Goal: Task Accomplishment & Management: Complete application form

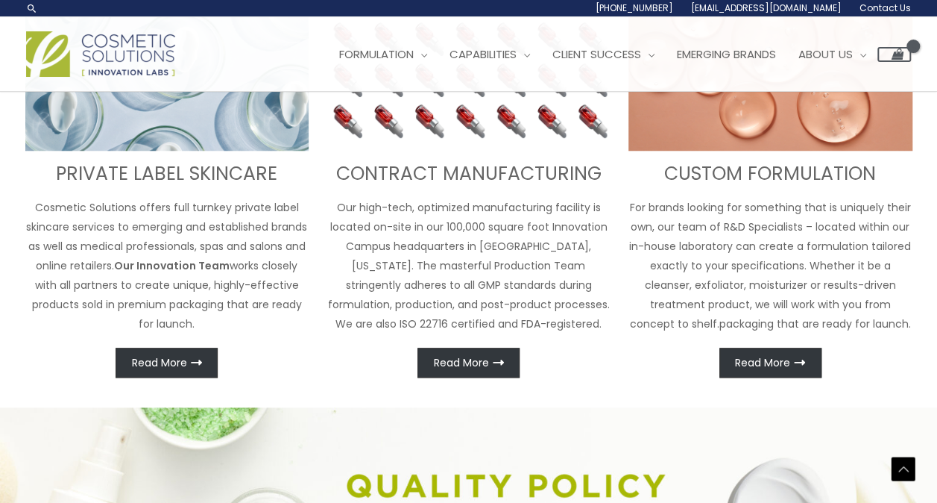
scroll to position [614, 0]
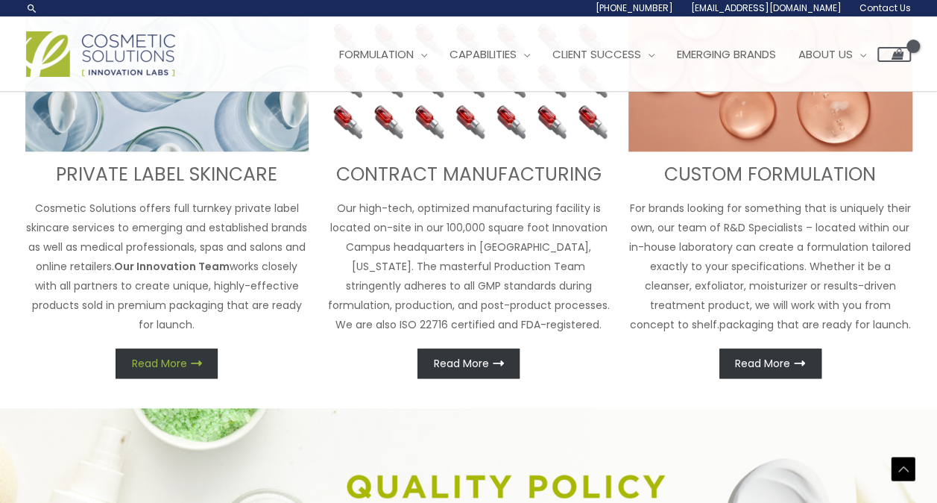
click at [174, 375] on link "Read More" at bounding box center [167, 363] width 102 height 30
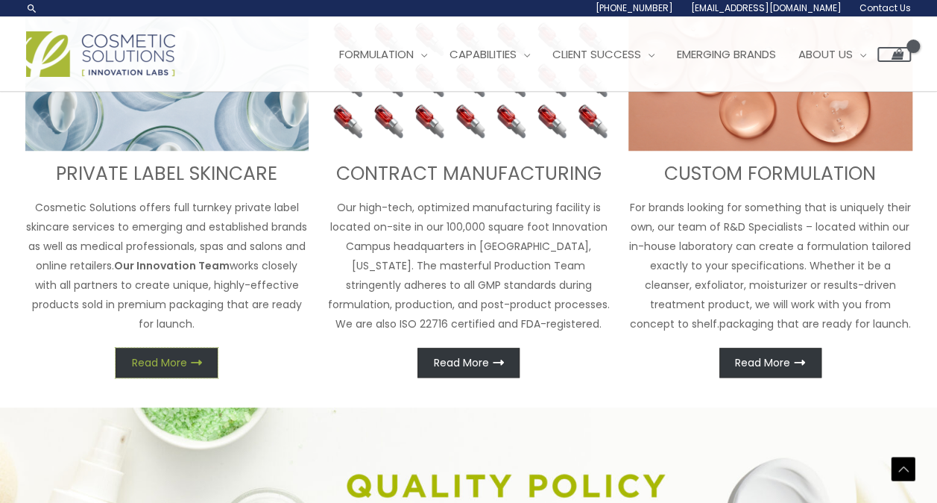
scroll to position [596, 0]
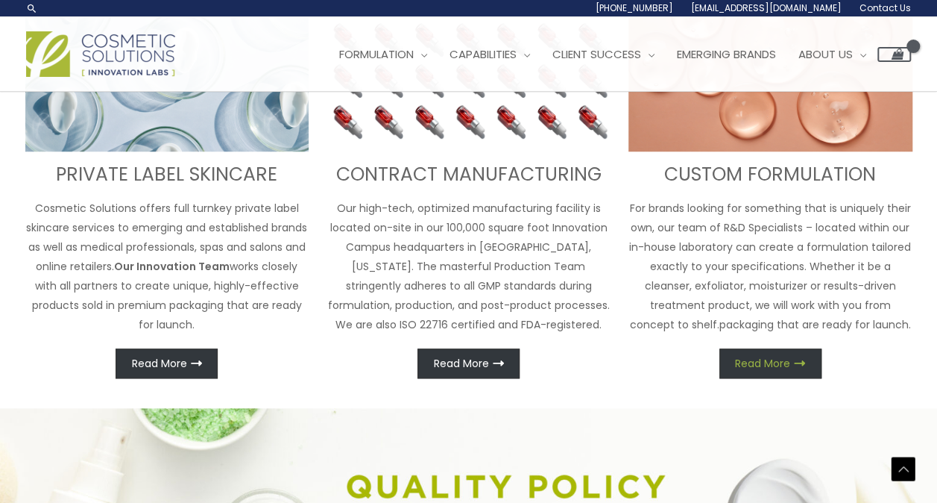
click at [772, 352] on link "Read More" at bounding box center [771, 363] width 102 height 30
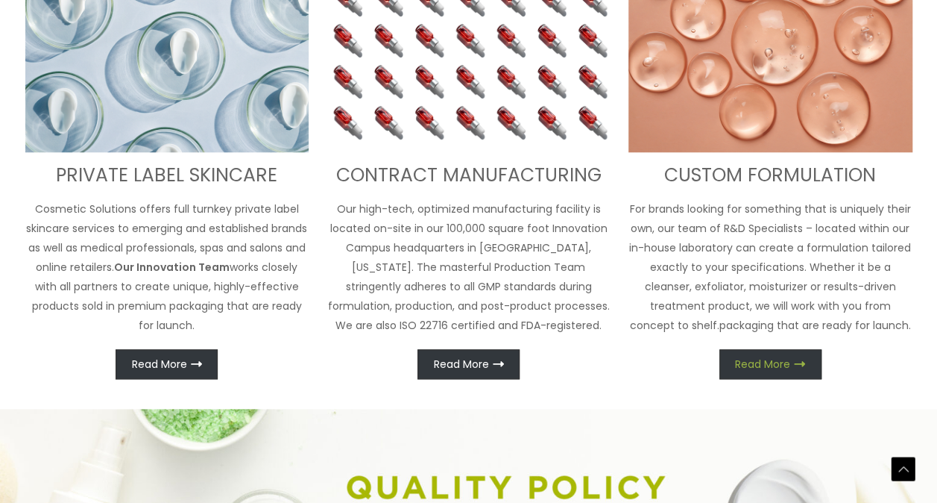
scroll to position [614, 0]
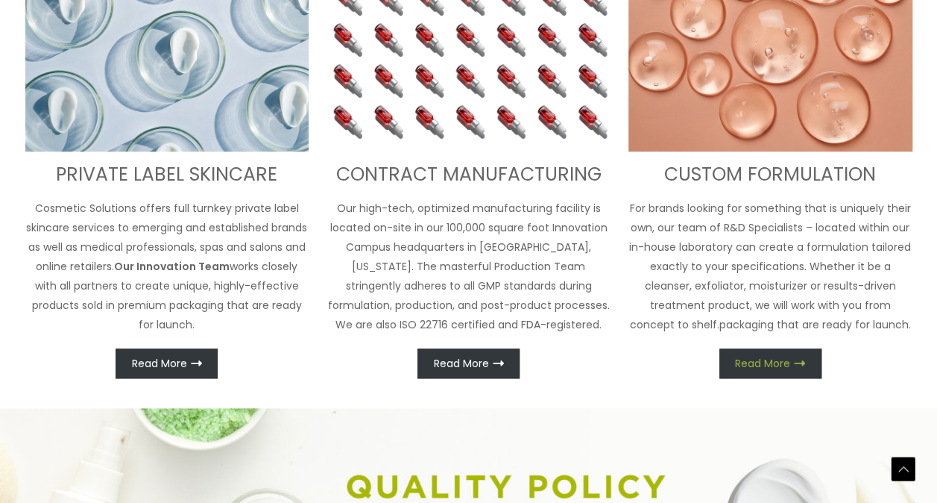
click at [772, 352] on link "Read More" at bounding box center [771, 363] width 102 height 30
click at [784, 363] on span "Read More" at bounding box center [762, 363] width 55 height 10
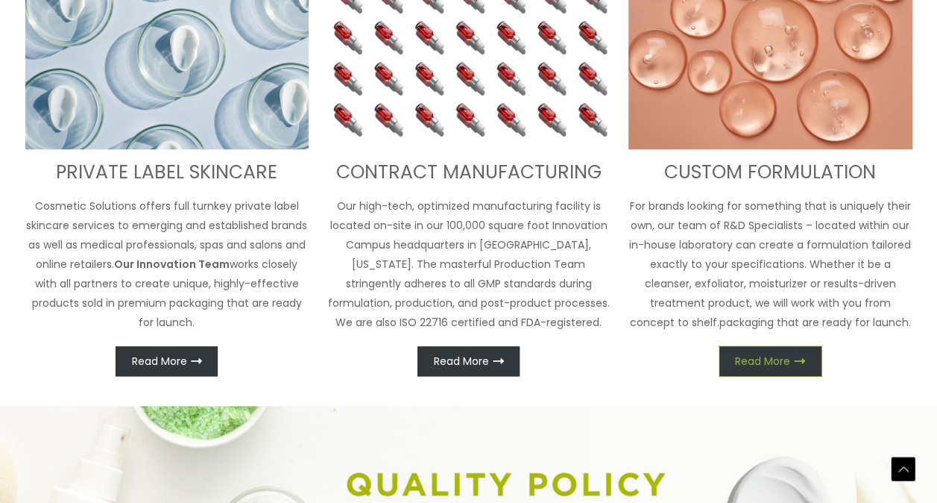
scroll to position [0, 0]
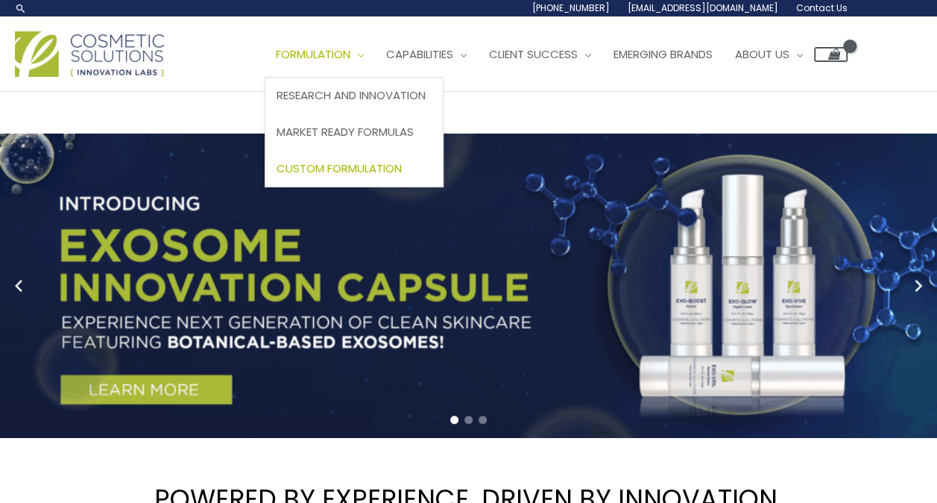
click at [368, 172] on span "Custom Formulation" at bounding box center [339, 168] width 125 height 16
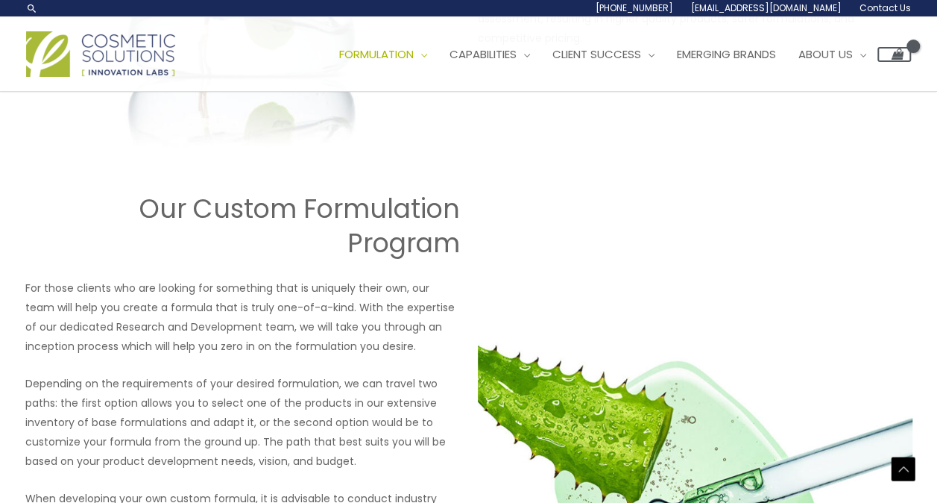
scroll to position [1537, 0]
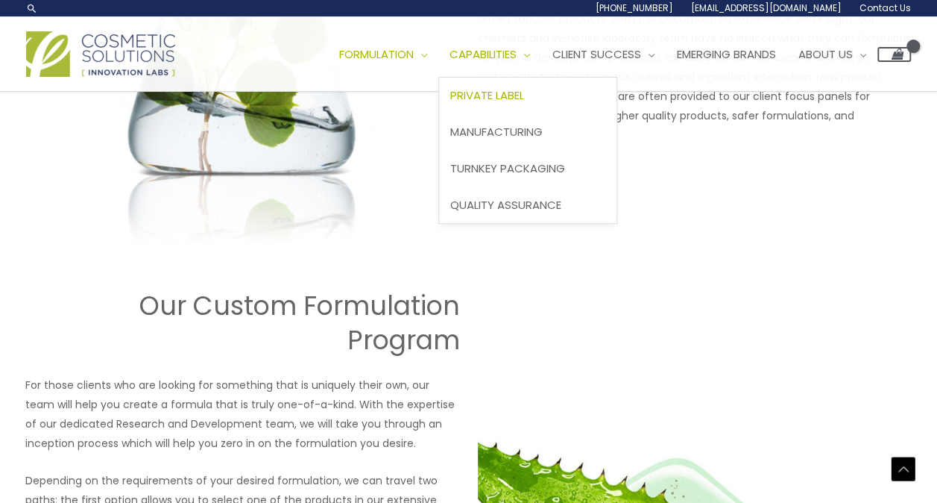
click at [509, 95] on span "Private Label" at bounding box center [487, 95] width 74 height 16
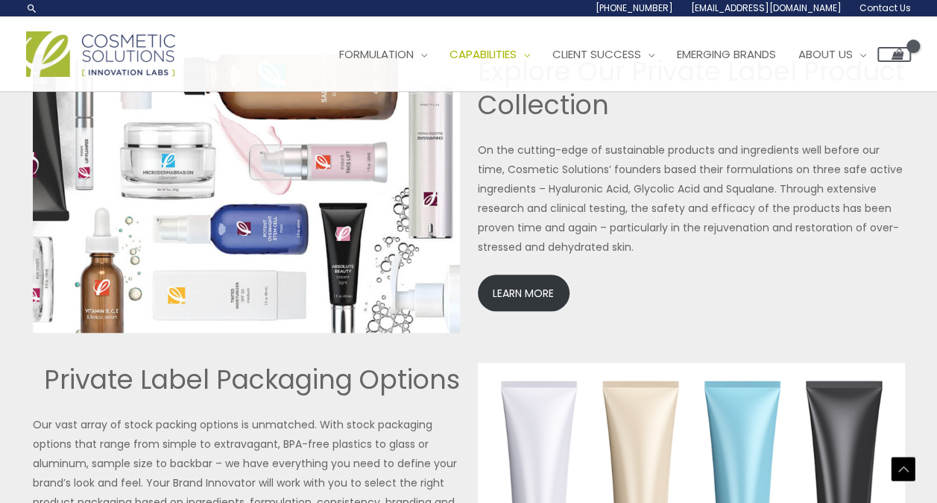
scroll to position [3251, 0]
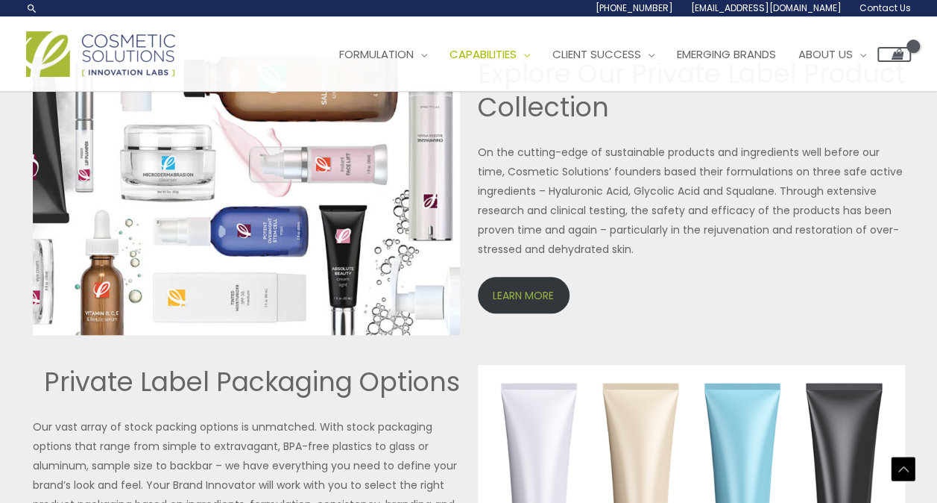
click at [522, 289] on link "LEARN MORE" at bounding box center [524, 295] width 92 height 37
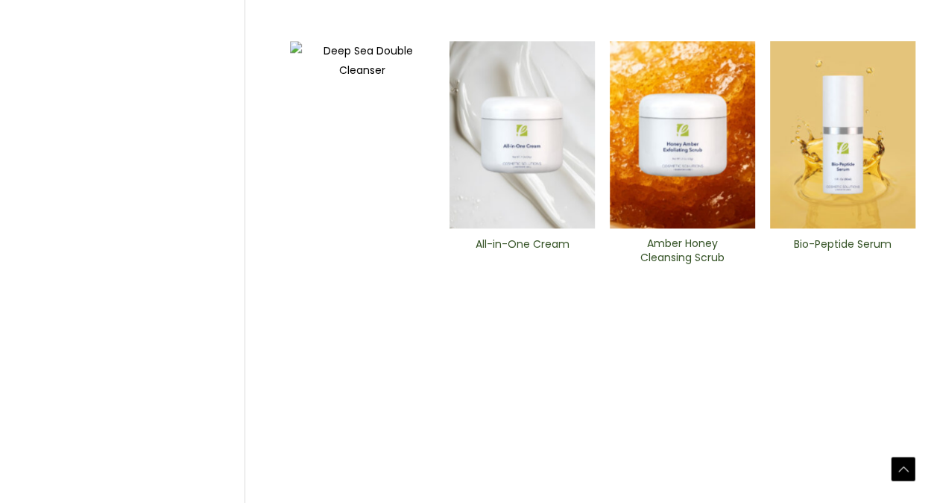
scroll to position [746, 0]
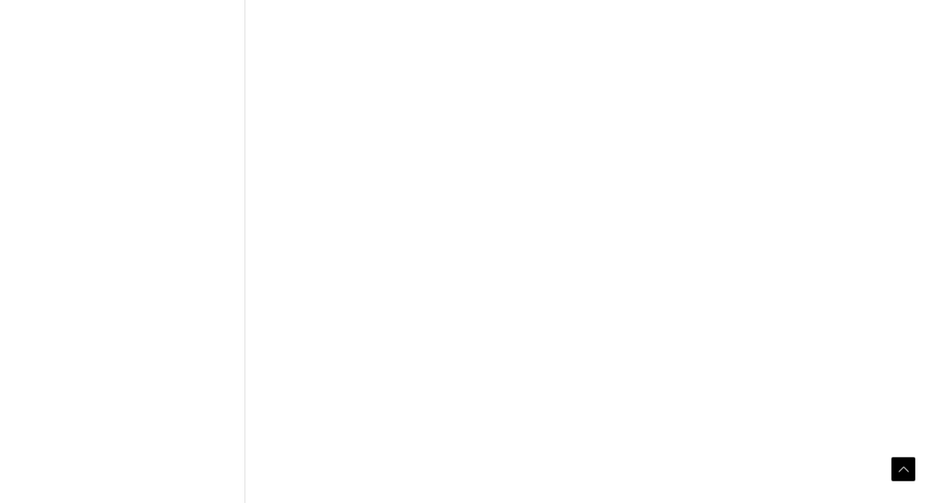
scroll to position [656, 0]
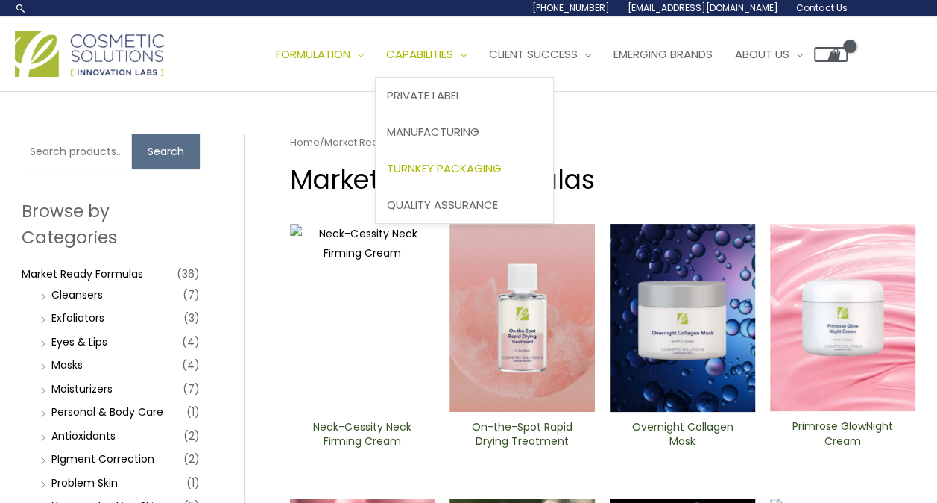
click at [462, 165] on span "Turnkey Packaging" at bounding box center [444, 168] width 115 height 16
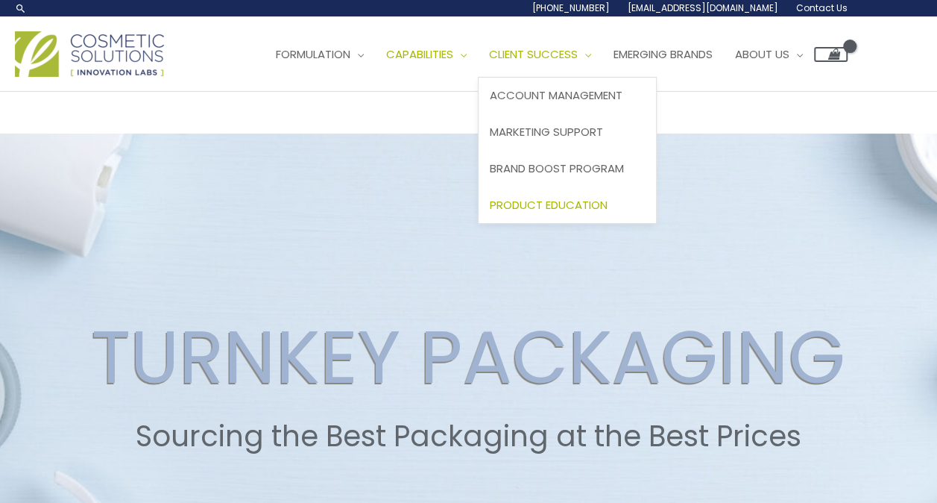
click at [575, 200] on span "Product Education" at bounding box center [549, 205] width 118 height 16
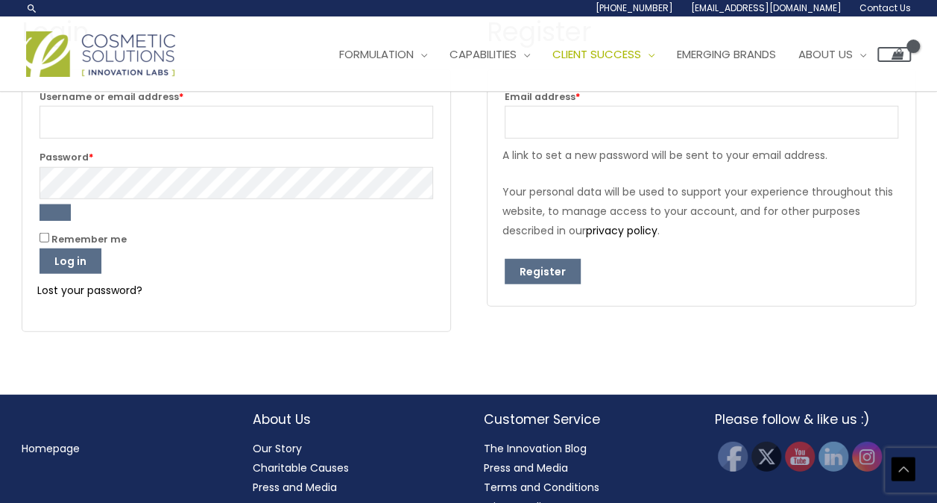
scroll to position [1797, 0]
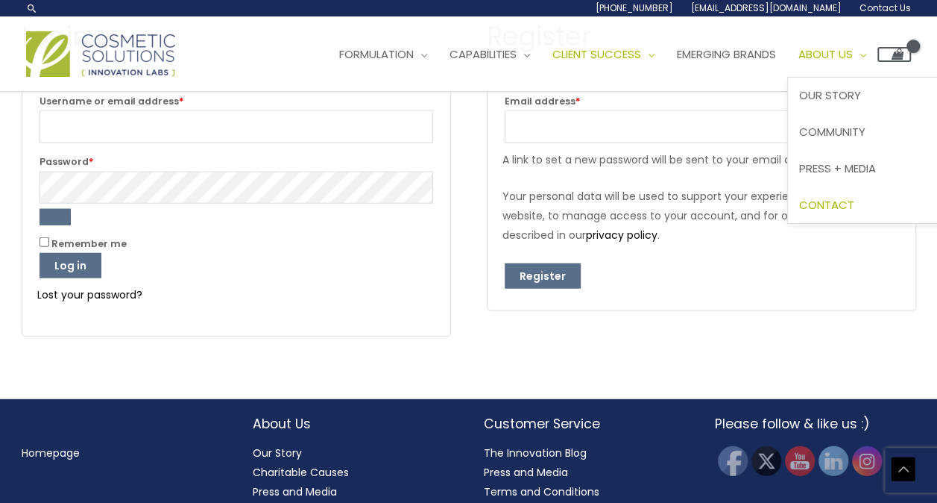
click at [855, 212] on link "Contact" at bounding box center [876, 204] width 177 height 37
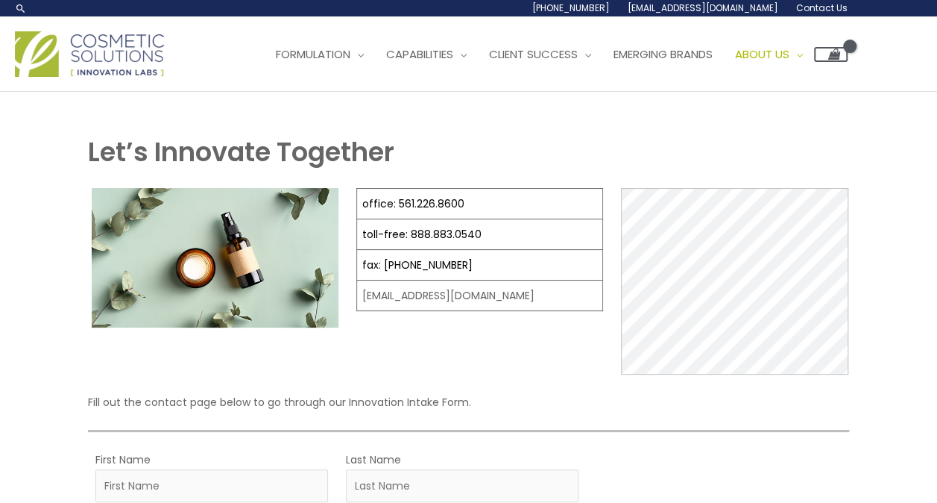
click at [750, 144] on h1 "Let’s Innovate Together" at bounding box center [468, 151] width 761 height 37
click at [787, 148] on h1 "Let’s Innovate Together" at bounding box center [468, 151] width 761 height 37
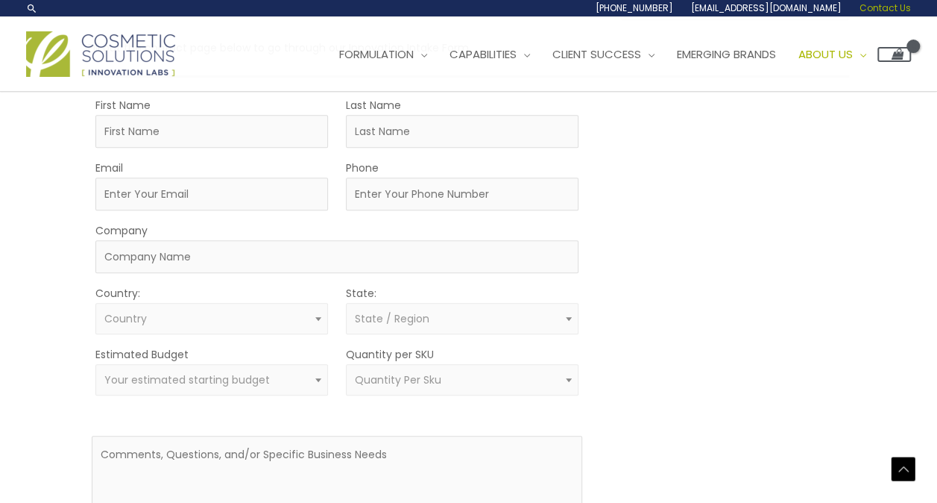
scroll to position [352, 0]
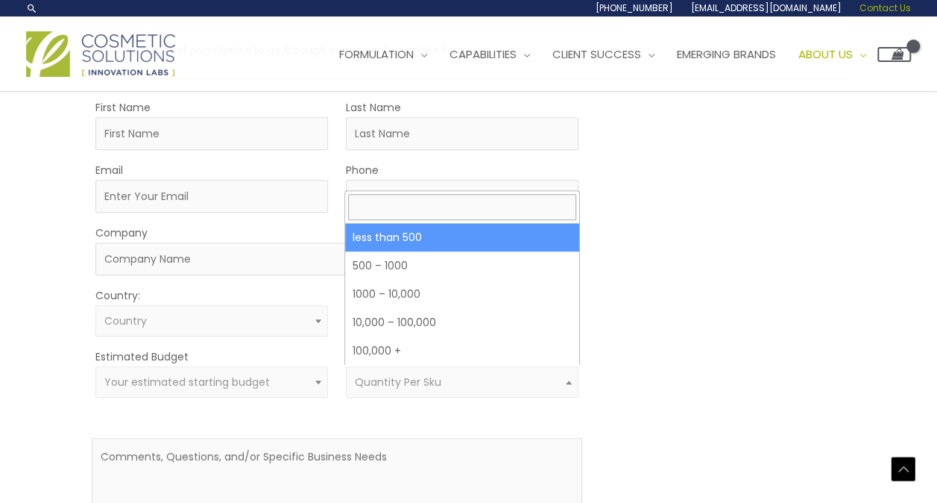
click at [535, 383] on span "Quantity Per Sku" at bounding box center [463, 382] width 216 height 14
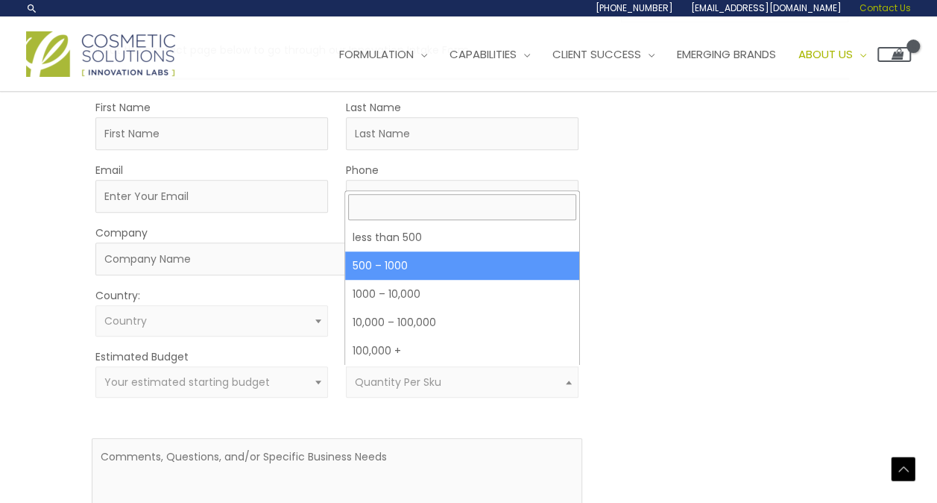
select select "8"
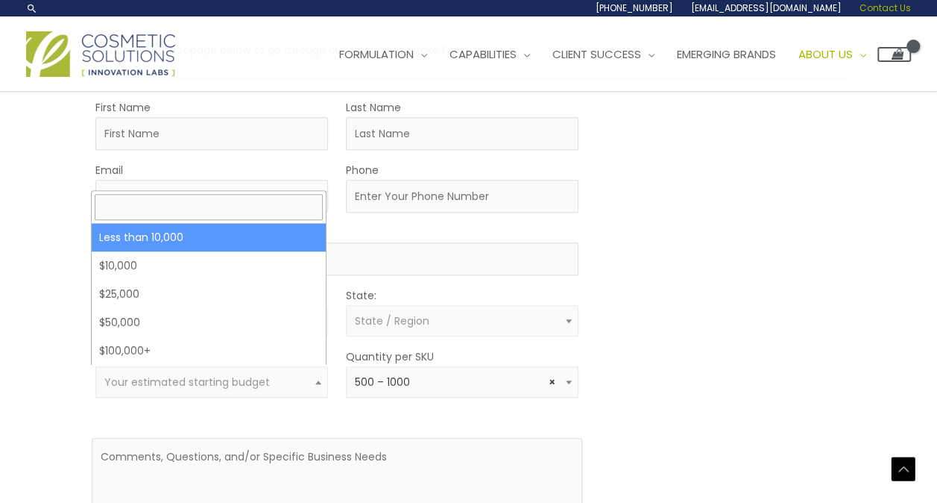
click at [224, 374] on span "Your estimated starting budget" at bounding box center [187, 381] width 166 height 15
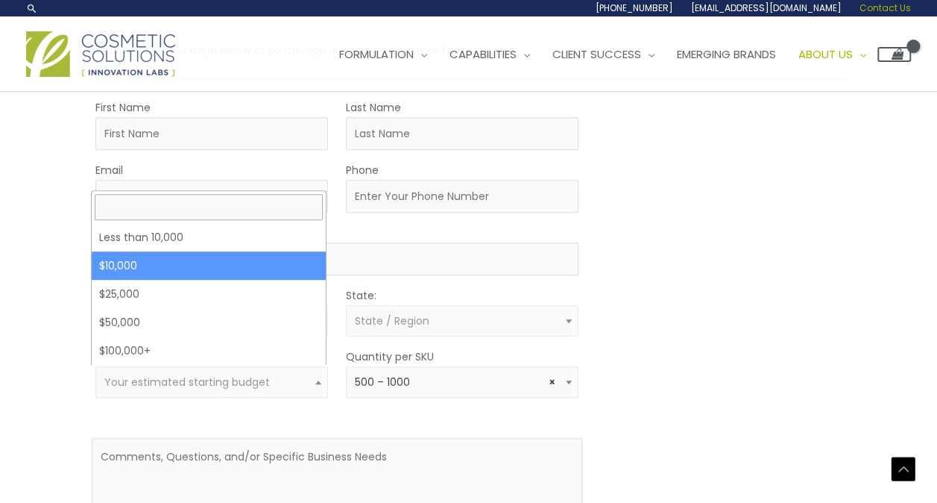
select select "10000"
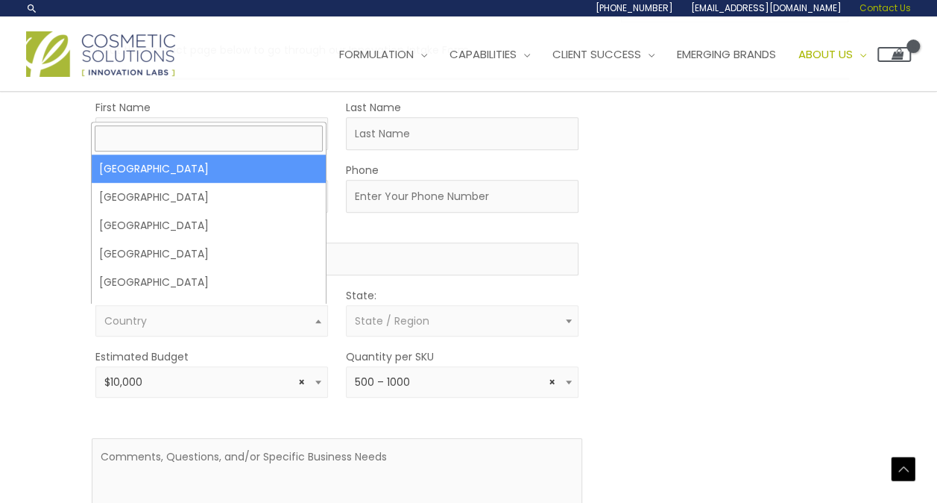
click at [251, 327] on span "Country" at bounding box center [211, 320] width 233 height 31
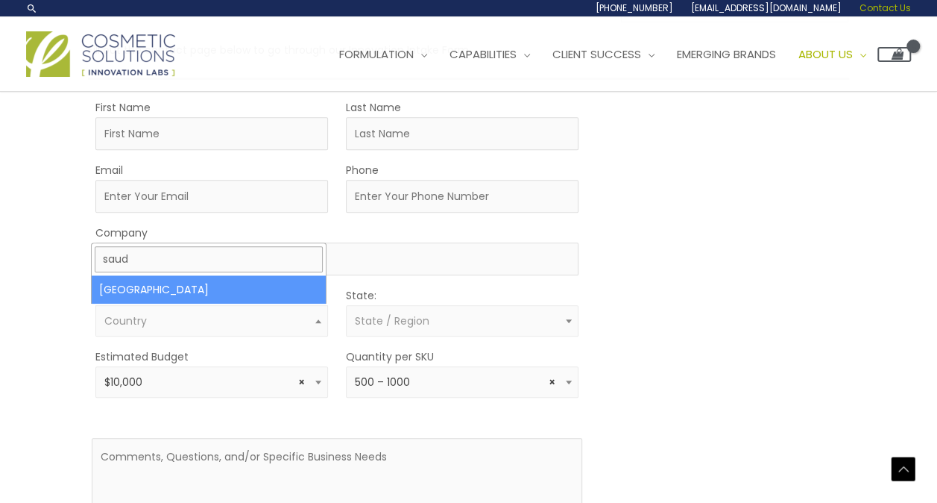
type input "saud"
select select "[GEOGRAPHIC_DATA]"
select select
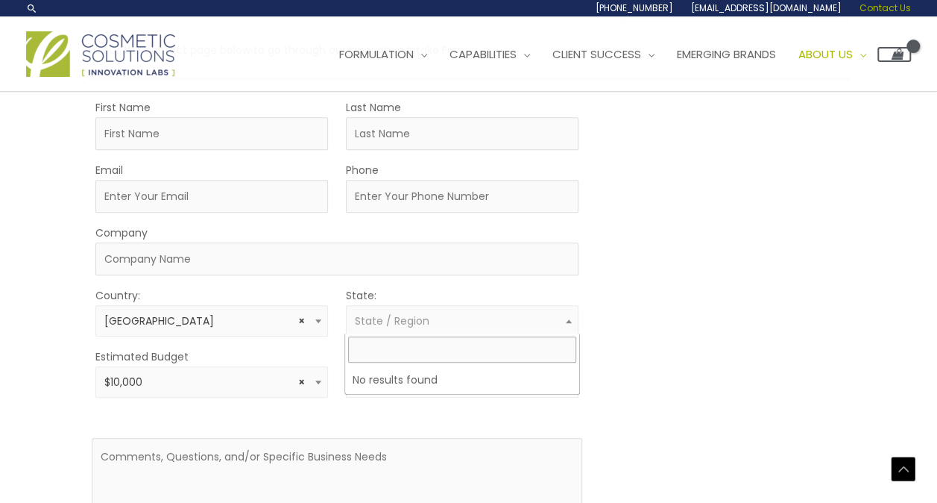
click at [373, 318] on span "State / Region" at bounding box center [392, 320] width 75 height 15
type input "Dammam"
click at [267, 265] on input "Company" at bounding box center [336, 258] width 483 height 33
click at [703, 252] on div "MOQ TRIGGER STEP 2 TRIGGER" at bounding box center [722, 346] width 245 height 496
click at [204, 194] on input "Email" at bounding box center [211, 196] width 233 height 33
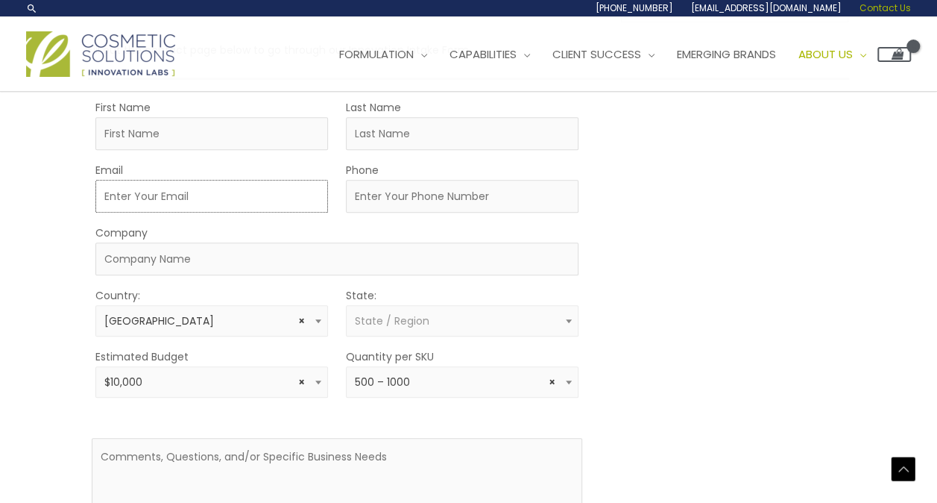
type input "[EMAIL_ADDRESS][DOMAIN_NAME]"
type input "Omayma"
type input "Arfaoui"
type input "[PHONE_NUMBER]"
click at [453, 194] on input "[PHONE_NUMBER]" at bounding box center [462, 196] width 233 height 33
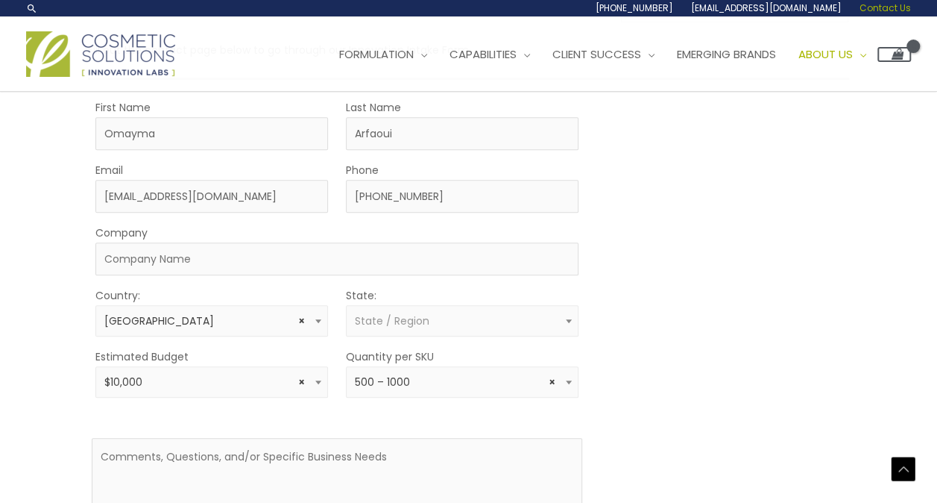
click at [704, 170] on div "MOQ TRIGGER STEP 2 TRIGGER" at bounding box center [722, 346] width 245 height 496
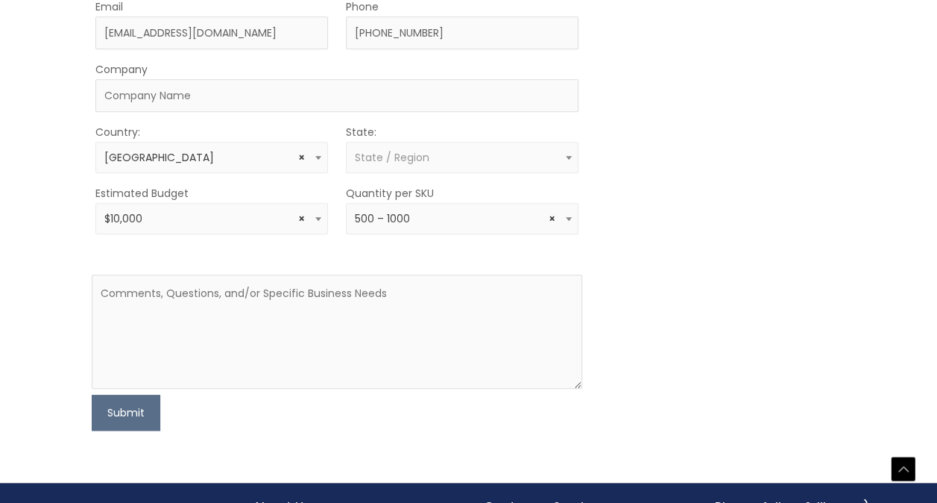
scroll to position [627, 0]
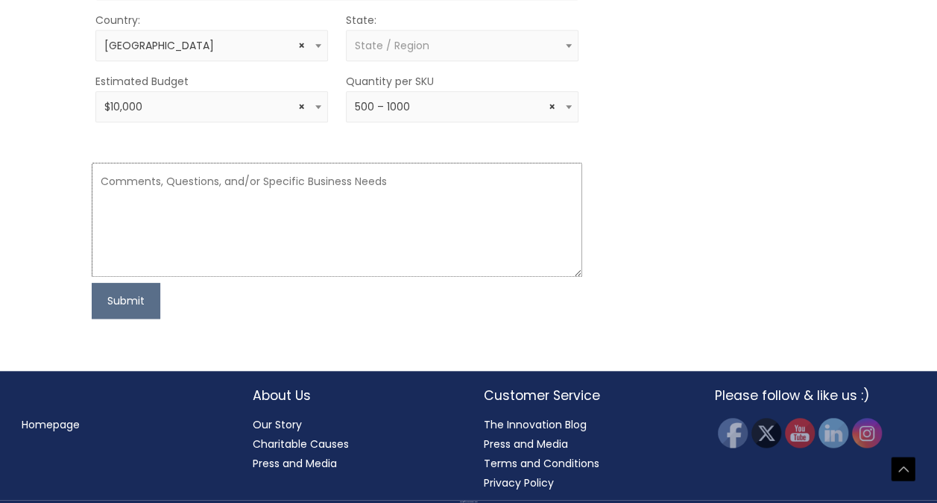
click at [321, 174] on textarea at bounding box center [337, 220] width 491 height 114
click at [371, 174] on textarea at bounding box center [337, 220] width 491 height 114
click at [234, 189] on textarea at bounding box center [337, 220] width 491 height 114
paste textarea "Dear [Laboratory Name/Team], I hope this message finds you well. My name is [Yo…"
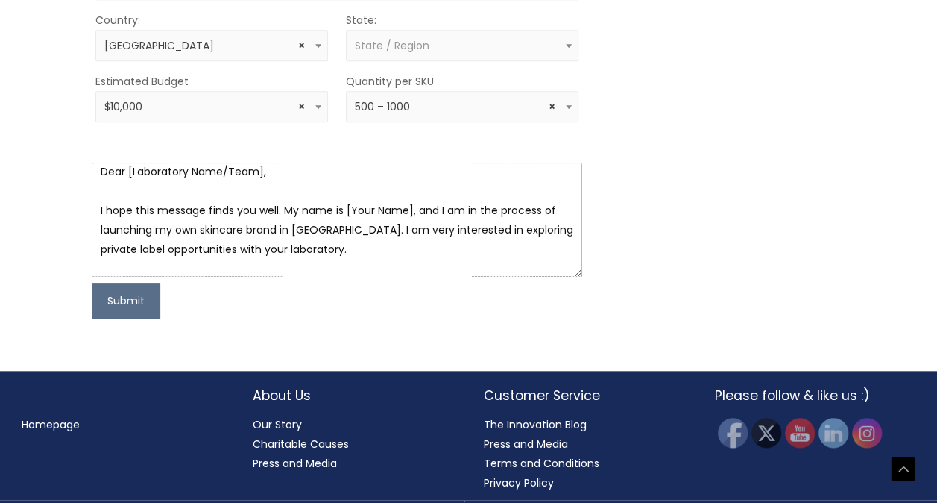
scroll to position [3, 0]
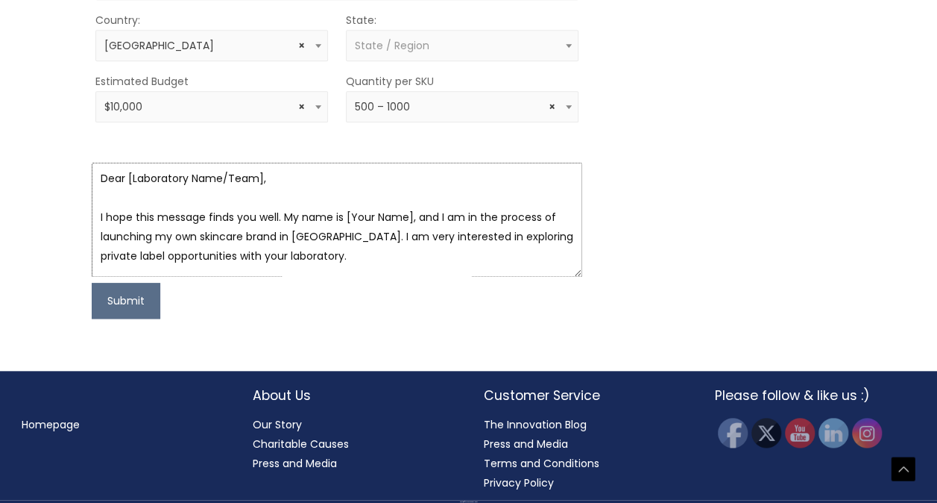
drag, startPoint x: 257, startPoint y: 169, endPoint x: 122, endPoint y: 172, distance: 134.3
click at [122, 172] on textarea "Dear [Laboratory Name/Team], I hope this message finds you well. My name is [Yo…" at bounding box center [337, 220] width 491 height 114
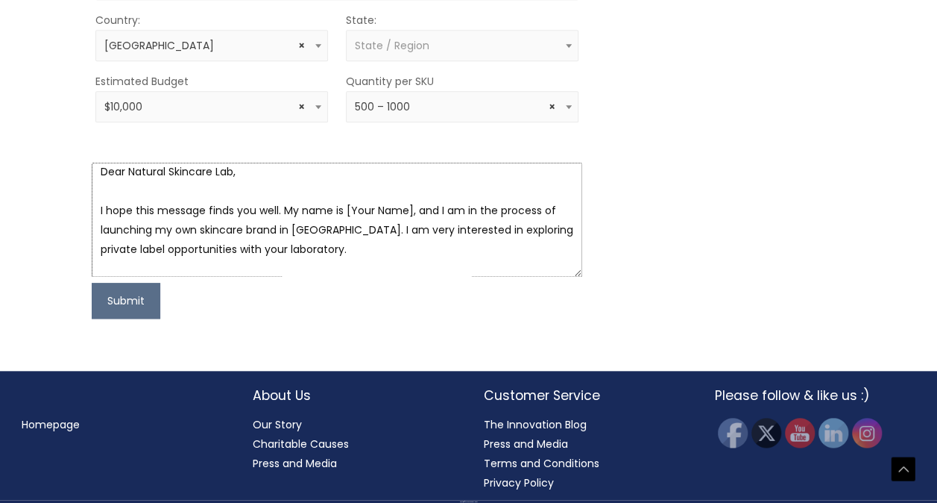
drag, startPoint x: 409, startPoint y: 206, endPoint x: 310, endPoint y: 213, distance: 98.7
click at [310, 213] on textarea "Dear Natural Skincare Lab, I hope this message finds you well. My name is [Your…" at bounding box center [337, 220] width 491 height 114
click at [379, 210] on textarea "Dear Natural Skincare Lab, I hope this message finds you well. My name is [Your…" at bounding box center [337, 220] width 491 height 114
click at [407, 203] on textarea "Dear Natural Skincare Lab, I hope this message finds you well. My name is [Your…" at bounding box center [337, 220] width 491 height 114
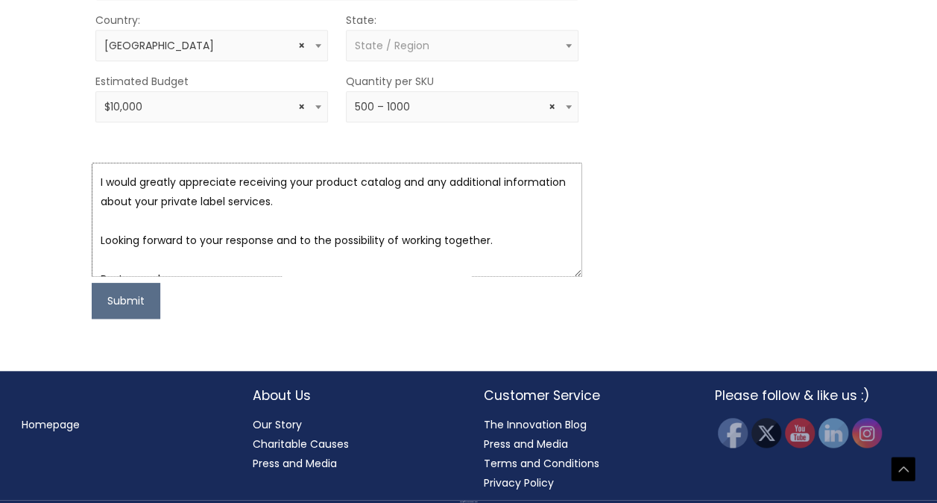
scroll to position [330, 0]
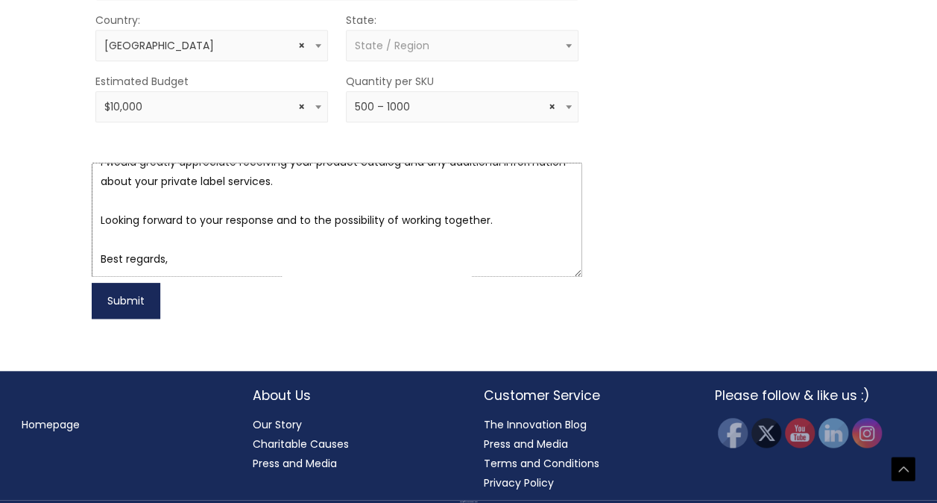
type textarea "Dear Natural Skincare Lab, I hope this message finds you well. My name is [PERS…"
click at [110, 302] on button "Submit" at bounding box center [126, 301] width 69 height 36
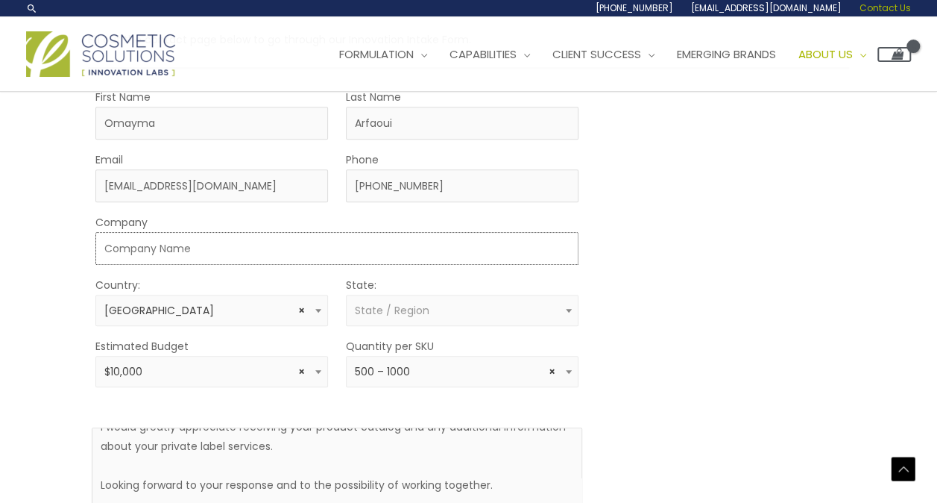
scroll to position [358, 0]
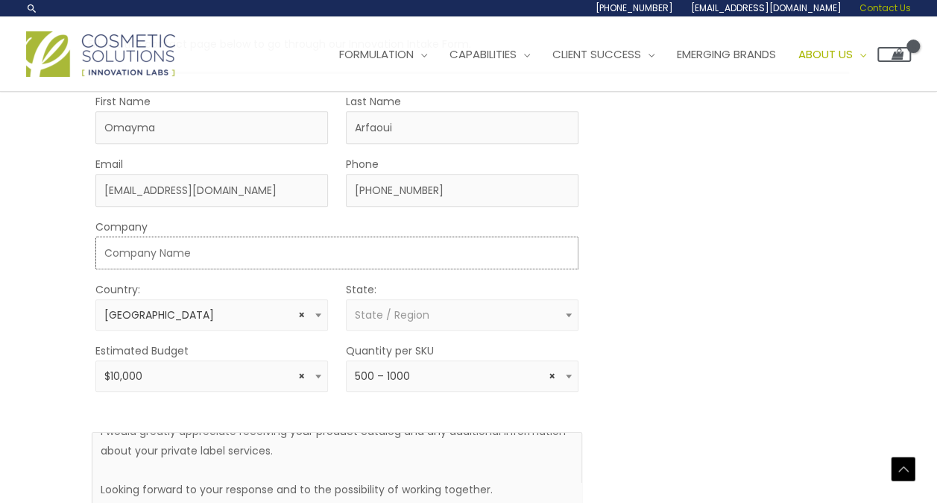
click at [149, 257] on input "Company" at bounding box center [336, 252] width 483 height 33
type input "[PERSON_NAME]"
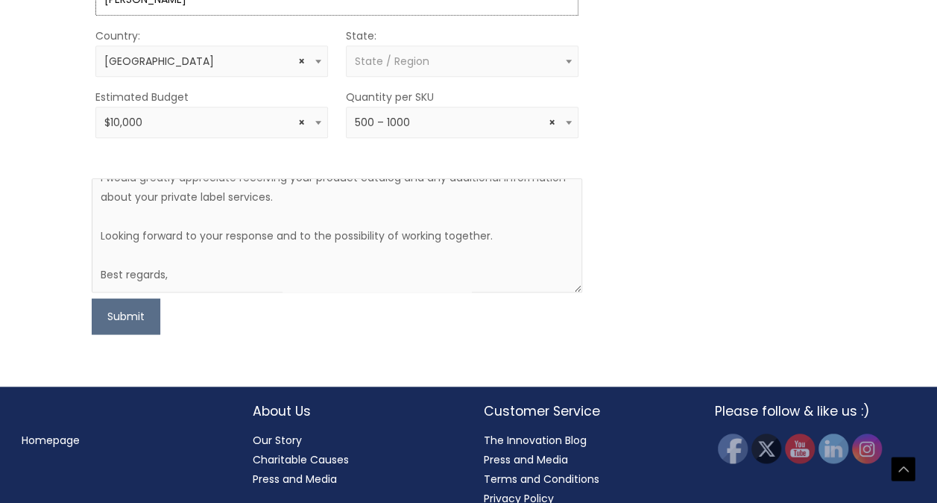
scroll to position [627, 0]
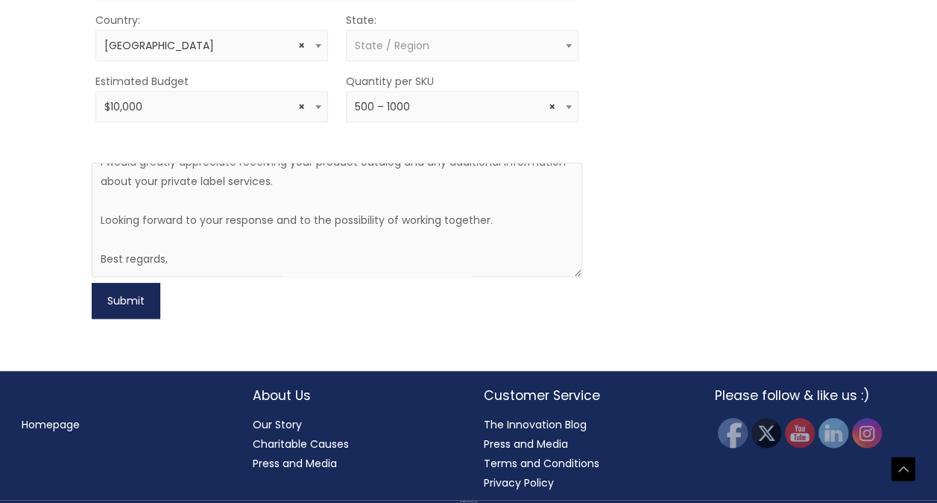
click at [110, 301] on button "Submit" at bounding box center [126, 301] width 69 height 36
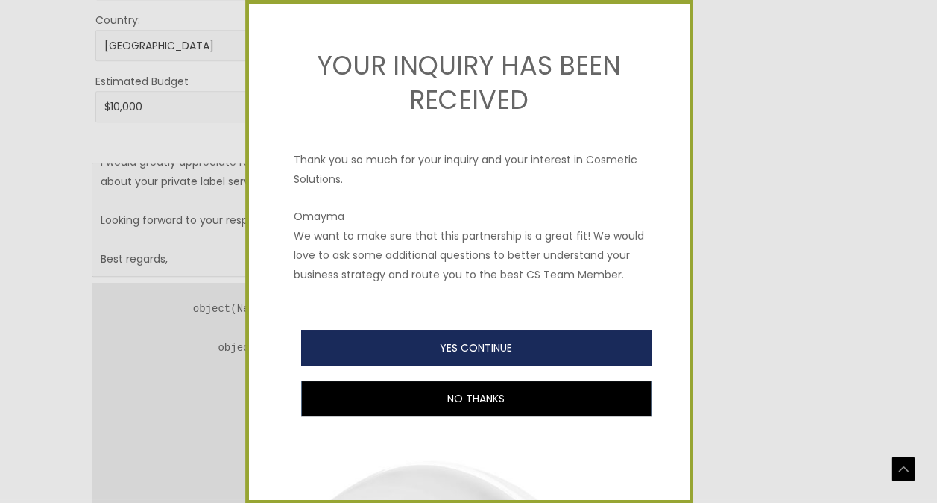
click at [465, 365] on button "YES CONTINUE" at bounding box center [476, 348] width 350 height 36
